Goal: Navigation & Orientation: Find specific page/section

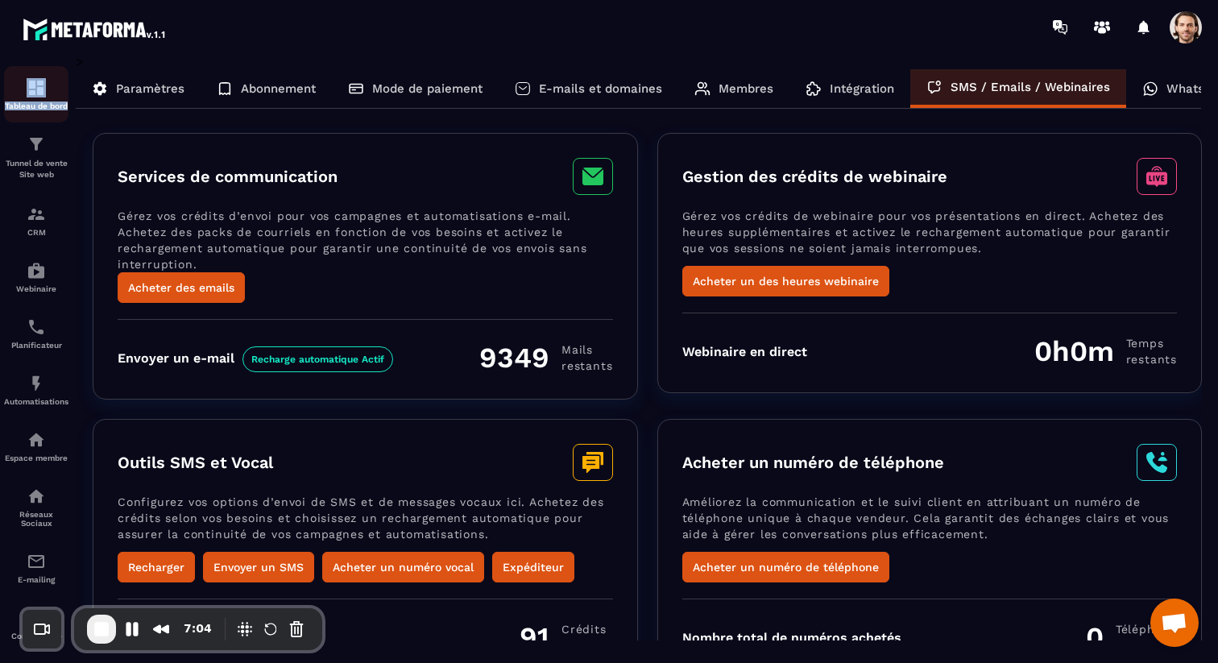
click at [35, 97] on div "Tableau de bord" at bounding box center [36, 94] width 64 height 32
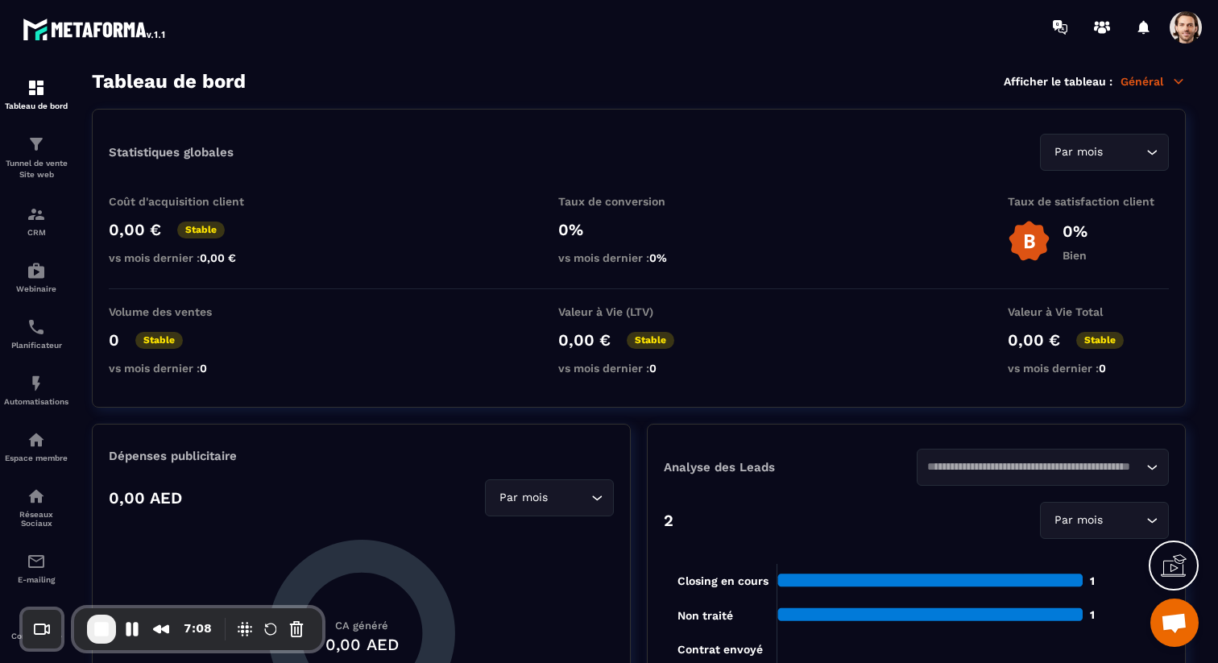
click at [1159, 84] on p "Général" at bounding box center [1153, 81] width 65 height 15
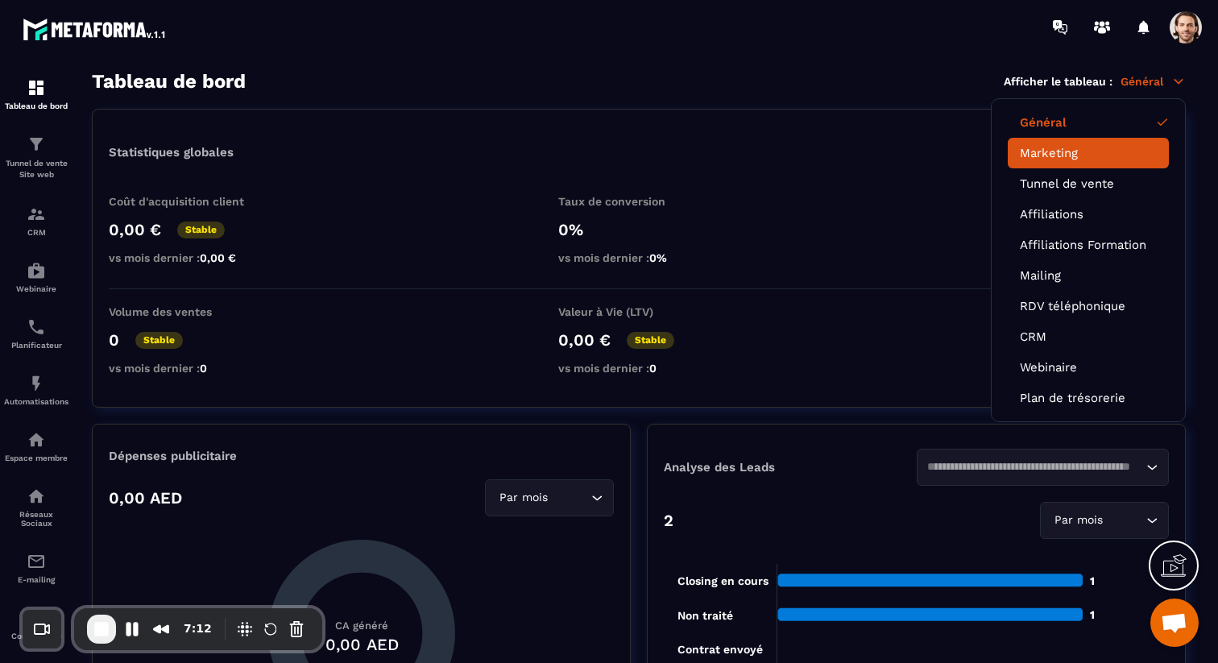
click at [1060, 158] on link "Marketing" at bounding box center [1088, 153] width 137 height 15
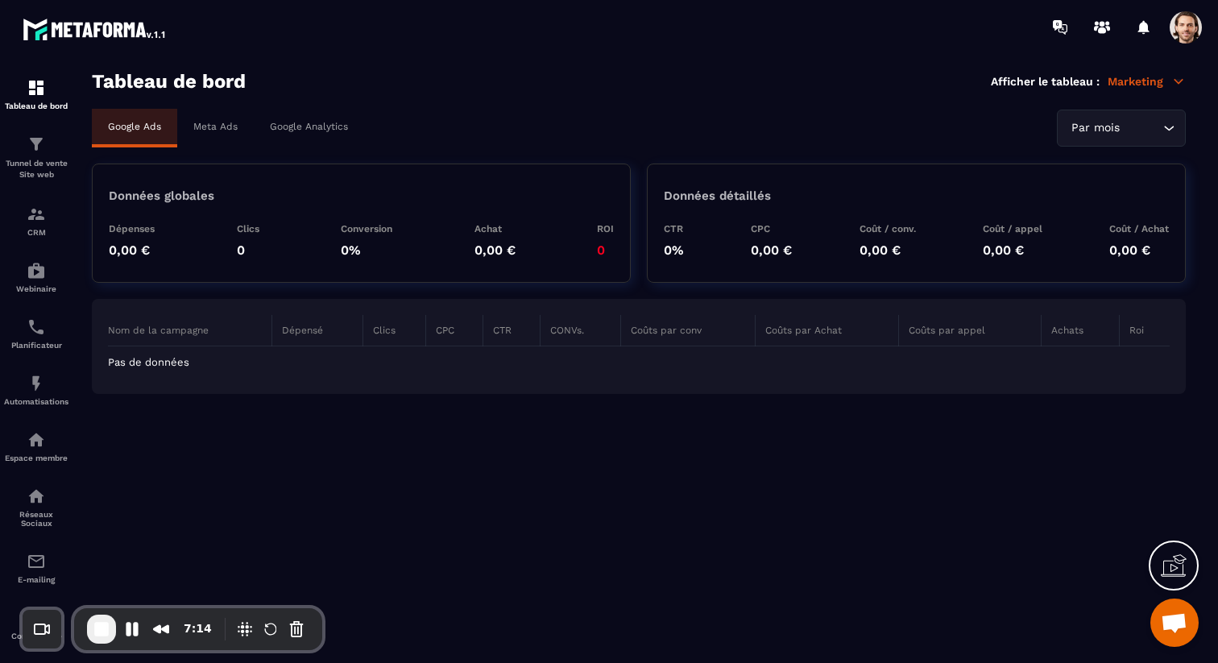
click at [198, 118] on div "Meta Ads" at bounding box center [215, 126] width 77 height 35
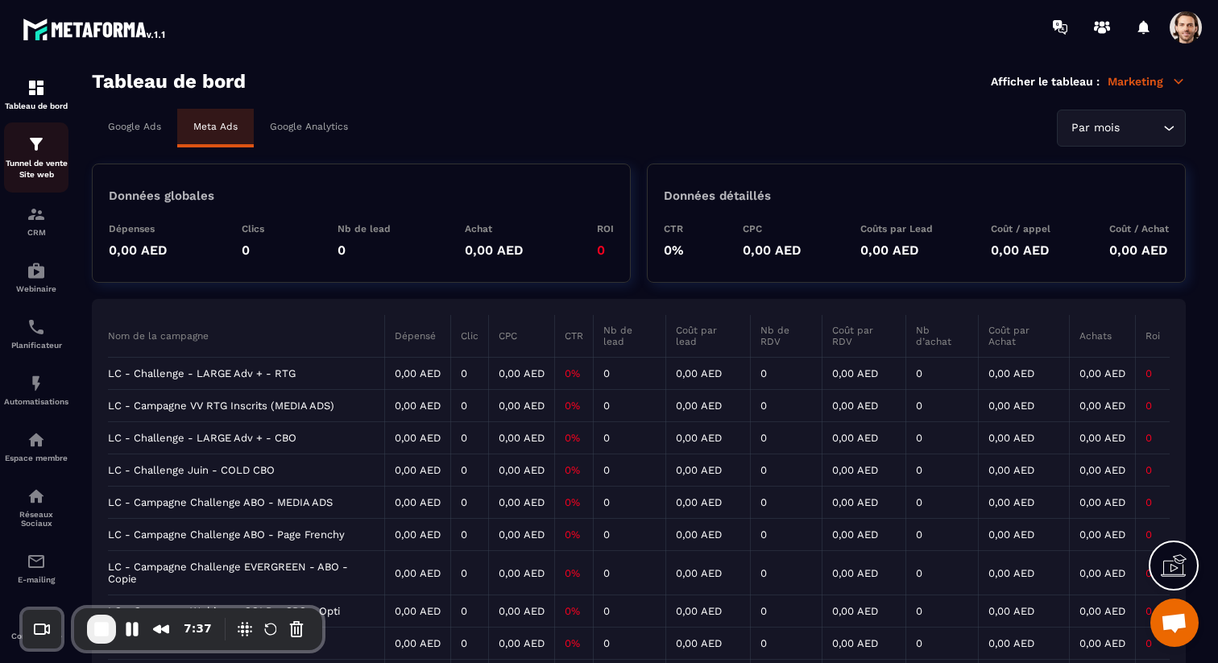
click at [27, 143] on img at bounding box center [36, 144] width 19 height 19
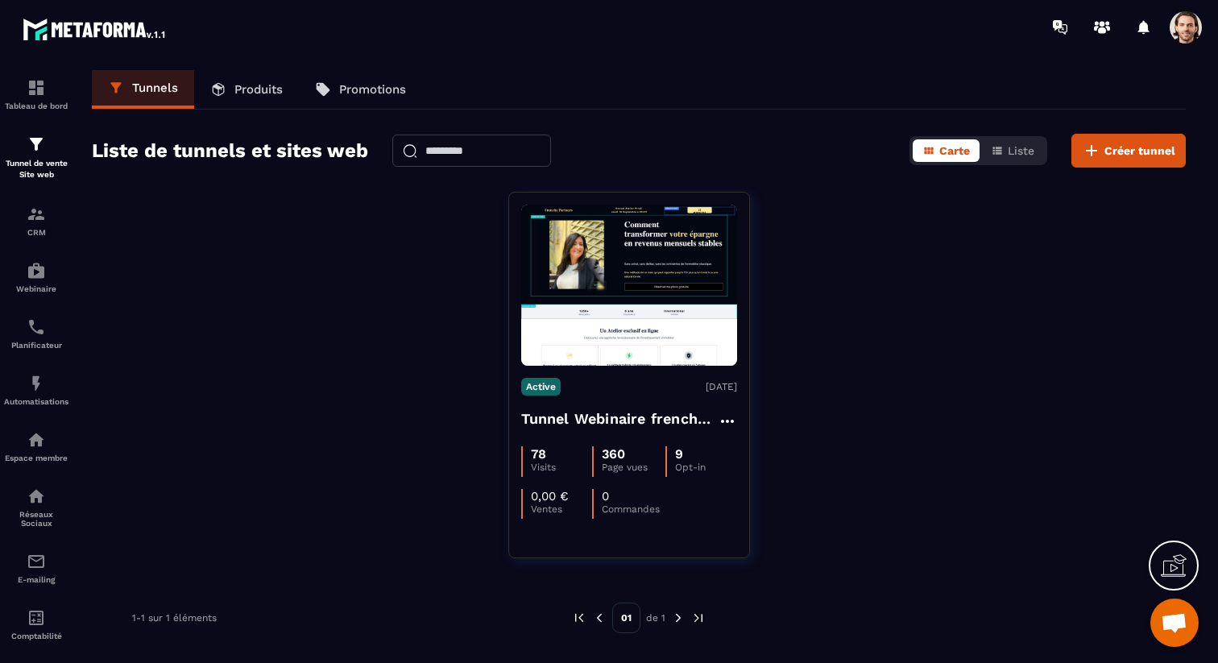
click at [1189, 23] on span at bounding box center [1186, 27] width 32 height 32
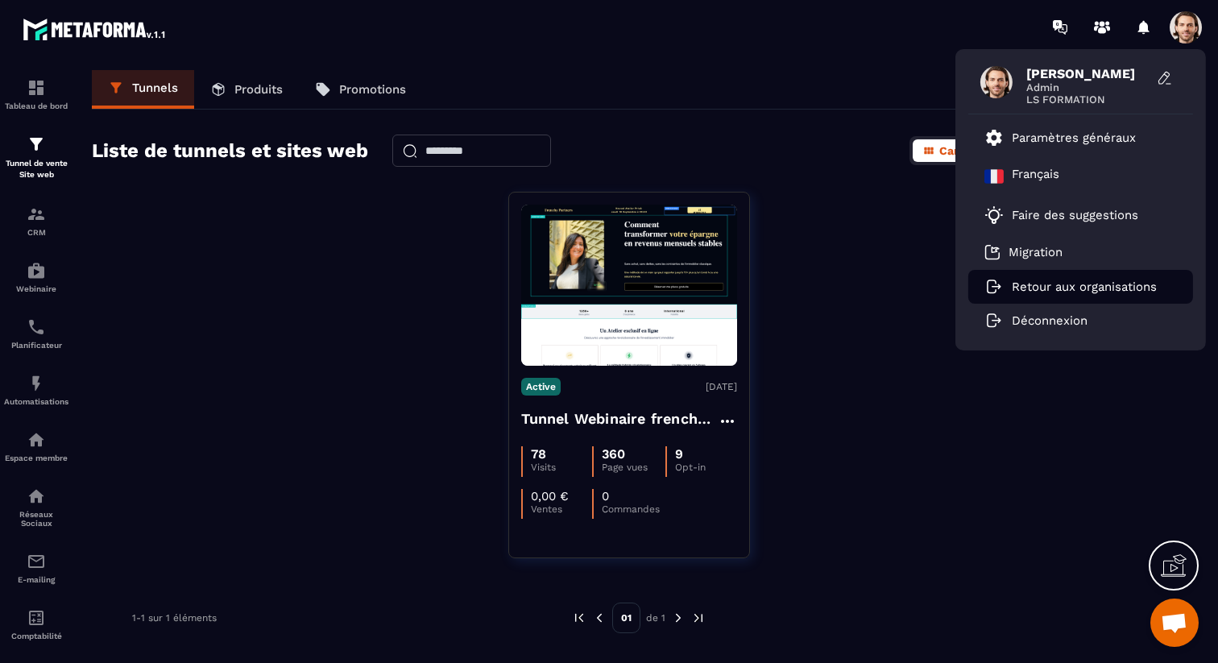
click at [1097, 286] on p "Retour aux organisations" at bounding box center [1084, 287] width 145 height 15
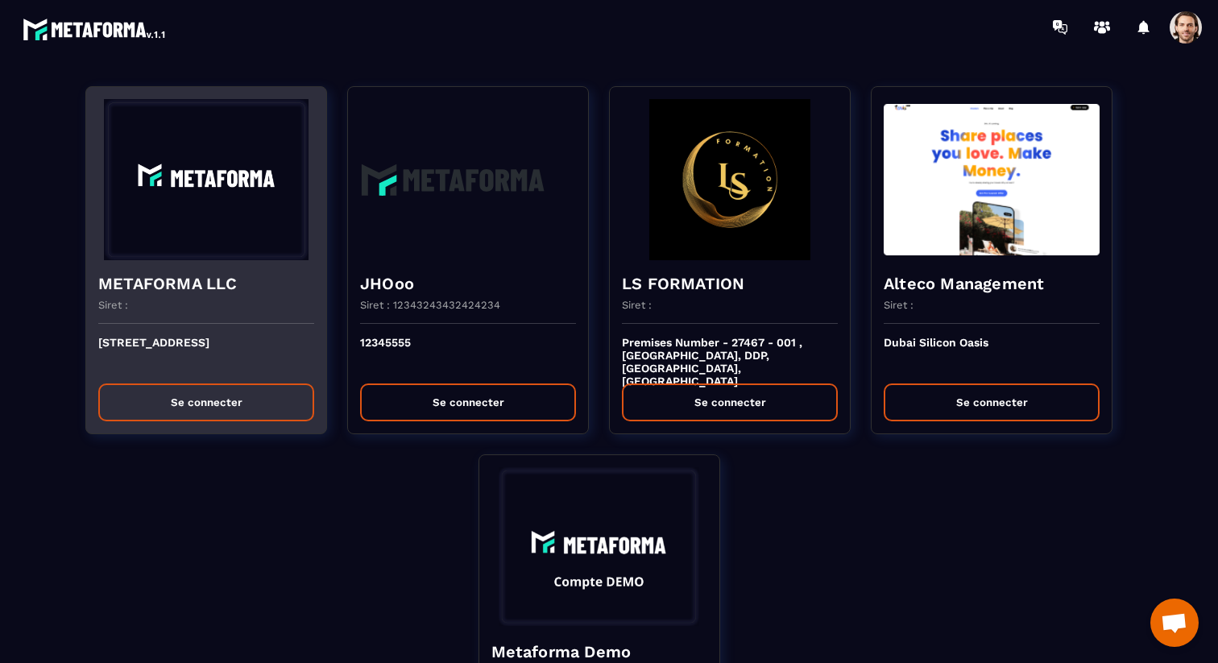
click at [181, 272] on h4 "METAFORMA LLC" at bounding box center [206, 283] width 216 height 23
